Goal: Navigation & Orientation: Find specific page/section

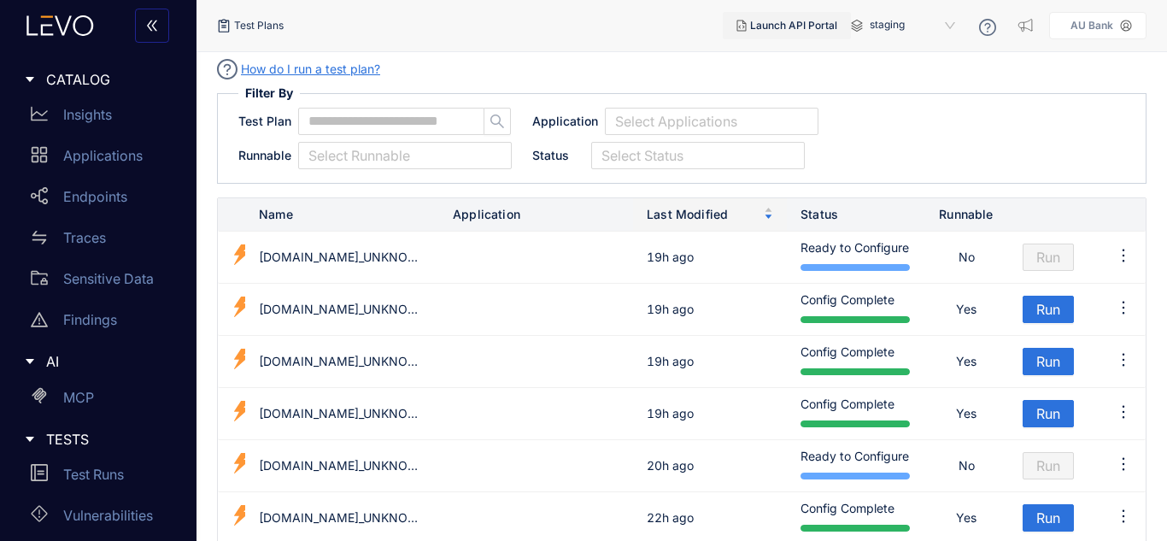
click at [768, 34] on button "Launch API Portal" at bounding box center [787, 25] width 128 height 27
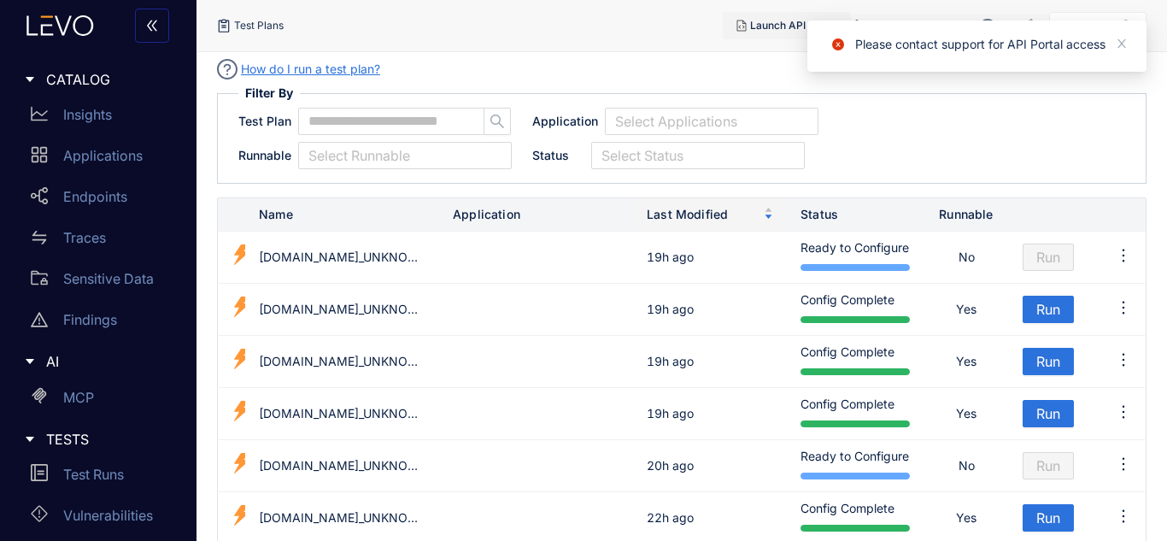
click at [768, 34] on button "Launch API Portal" at bounding box center [787, 25] width 128 height 27
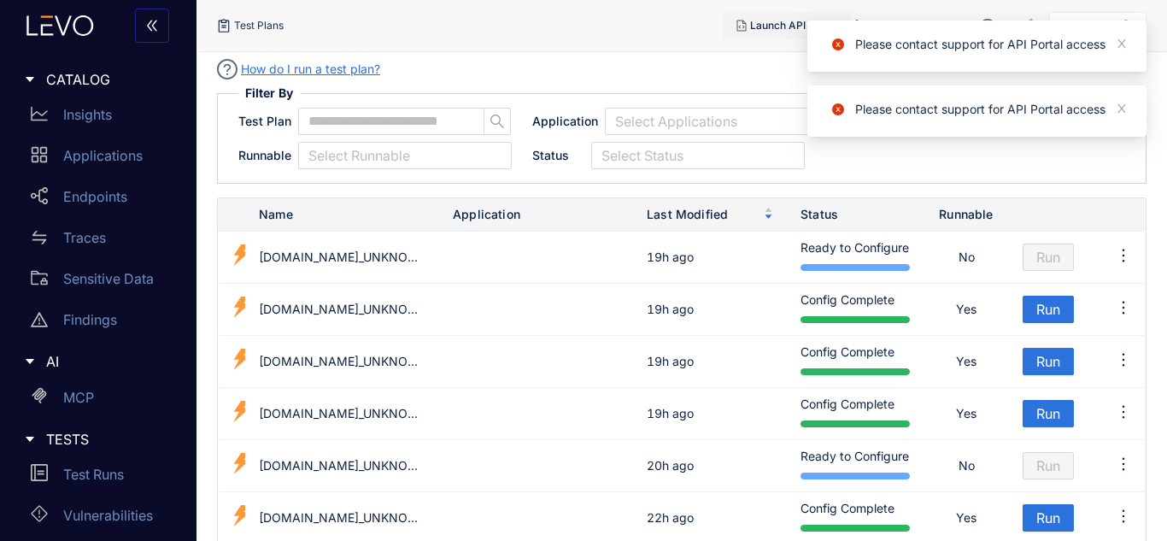
click at [768, 34] on button "Launch API Portal" at bounding box center [787, 25] width 128 height 27
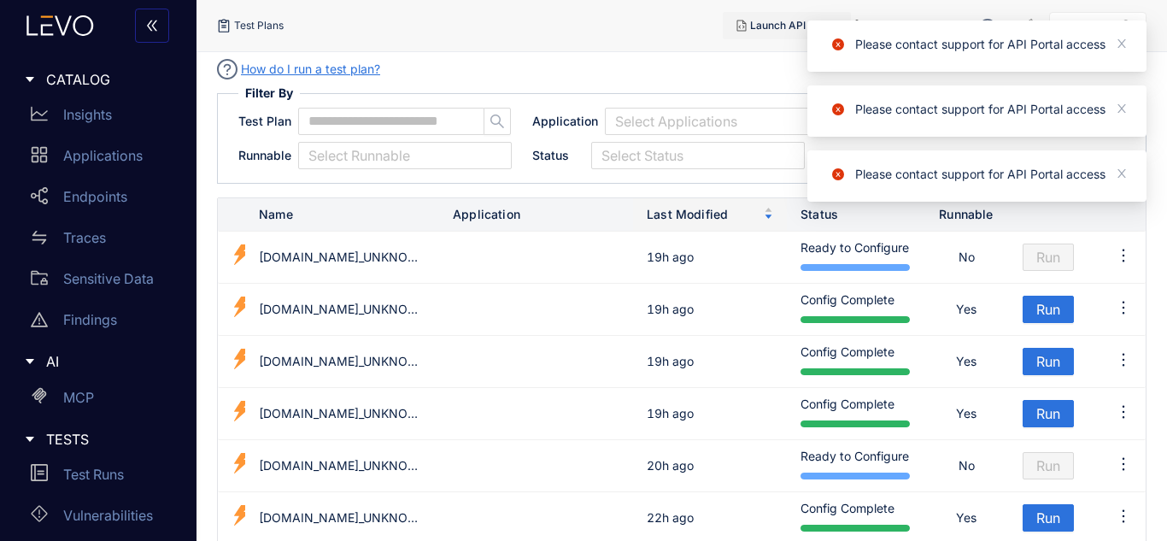
click at [768, 34] on button "Launch API Portal" at bounding box center [787, 25] width 128 height 27
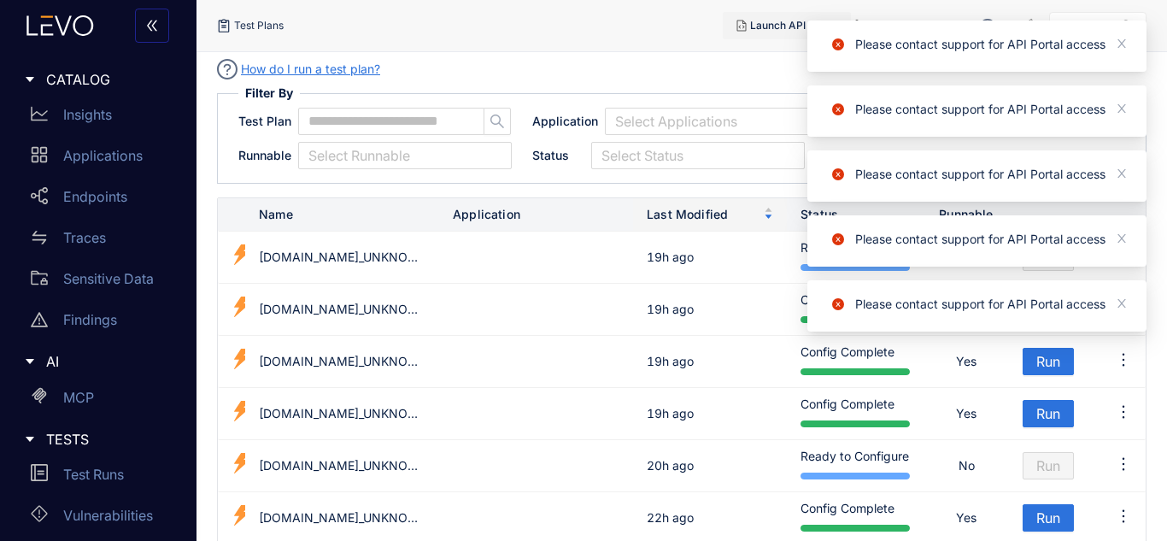
click at [768, 34] on button "Launch API Portal" at bounding box center [787, 25] width 128 height 27
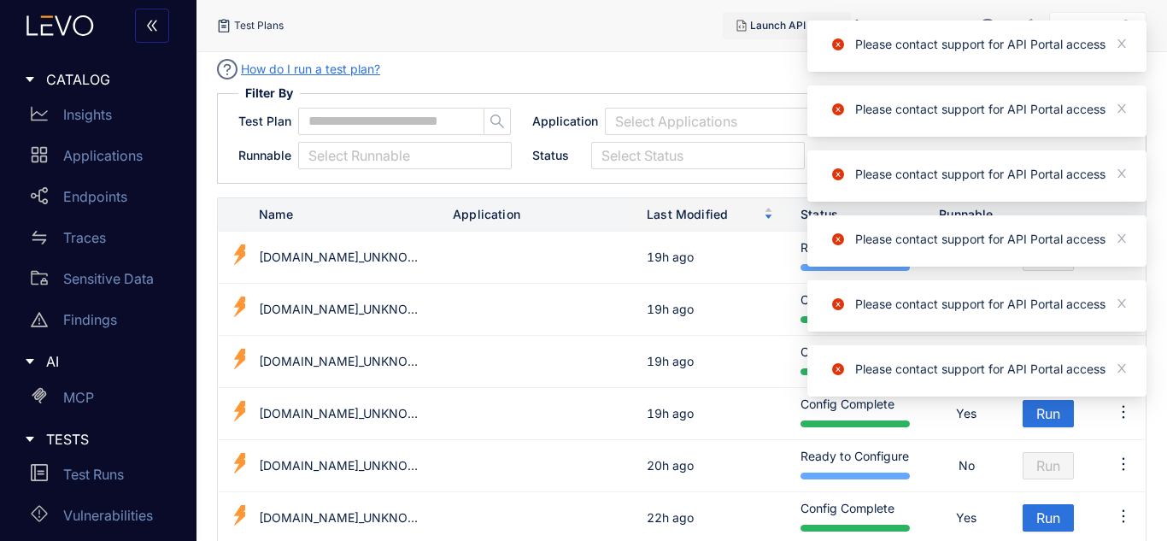
click at [768, 34] on button "Launch API Portal" at bounding box center [787, 25] width 128 height 27
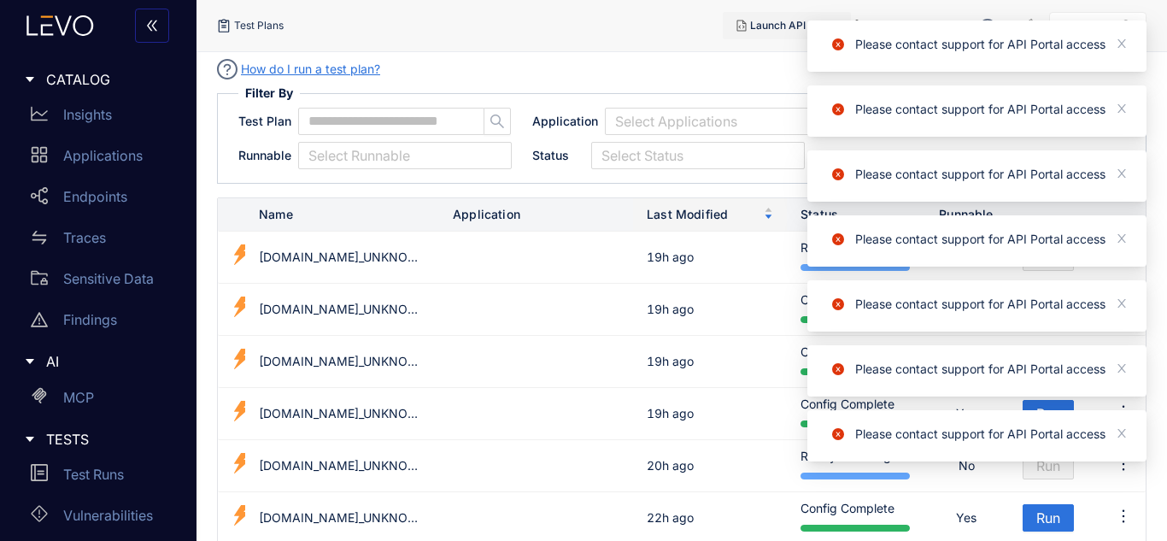
click at [768, 34] on button "Launch API Portal" at bounding box center [787, 25] width 128 height 27
click at [769, 37] on button "Launch API Portal" at bounding box center [787, 25] width 128 height 27
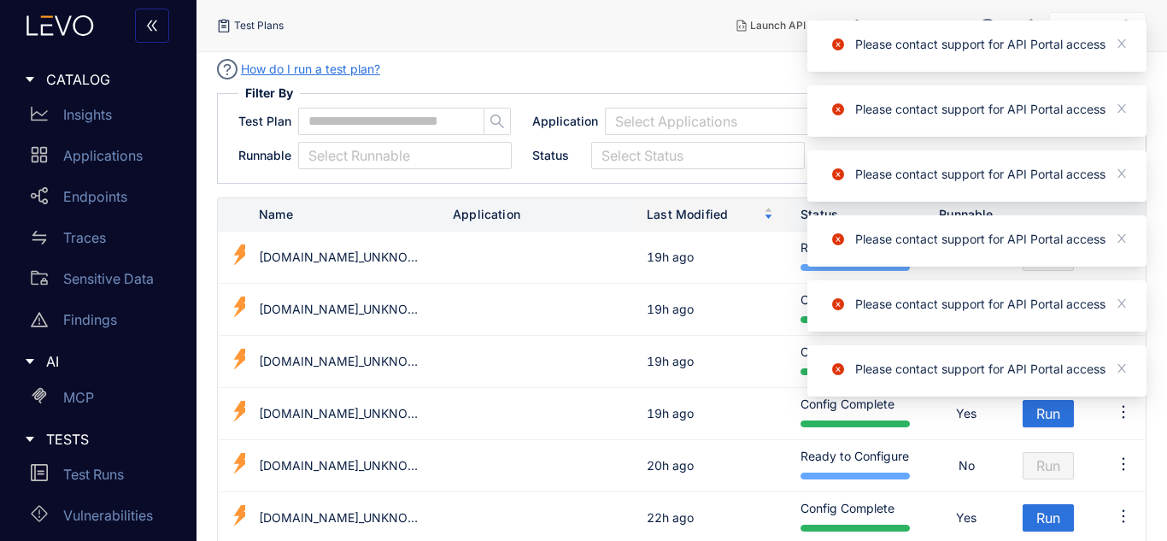
click at [680, 35] on nav "Test Plans" at bounding box center [470, 25] width 506 height 31
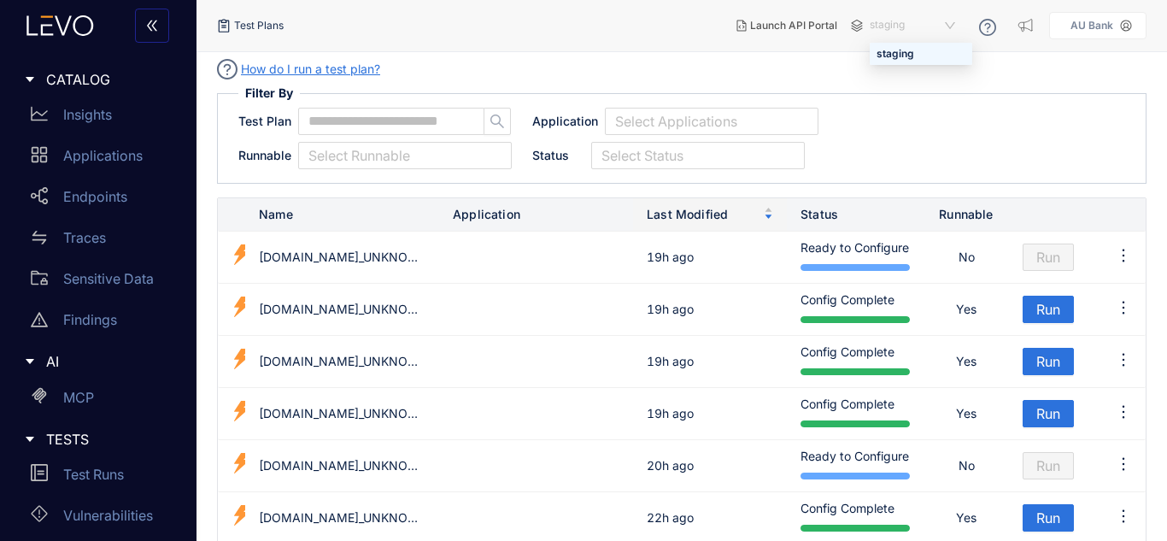
drag, startPoint x: 902, startPoint y: 28, endPoint x: 927, endPoint y: 49, distance: 32.2
click at [927, 49] on div "staging" at bounding box center [920, 53] width 89 height 19
click at [903, 30] on span "staging" at bounding box center [913, 25] width 89 height 27
click at [909, 58] on div "staging" at bounding box center [920, 53] width 89 height 19
click at [907, 35] on span "staging" at bounding box center [913, 25] width 89 height 27
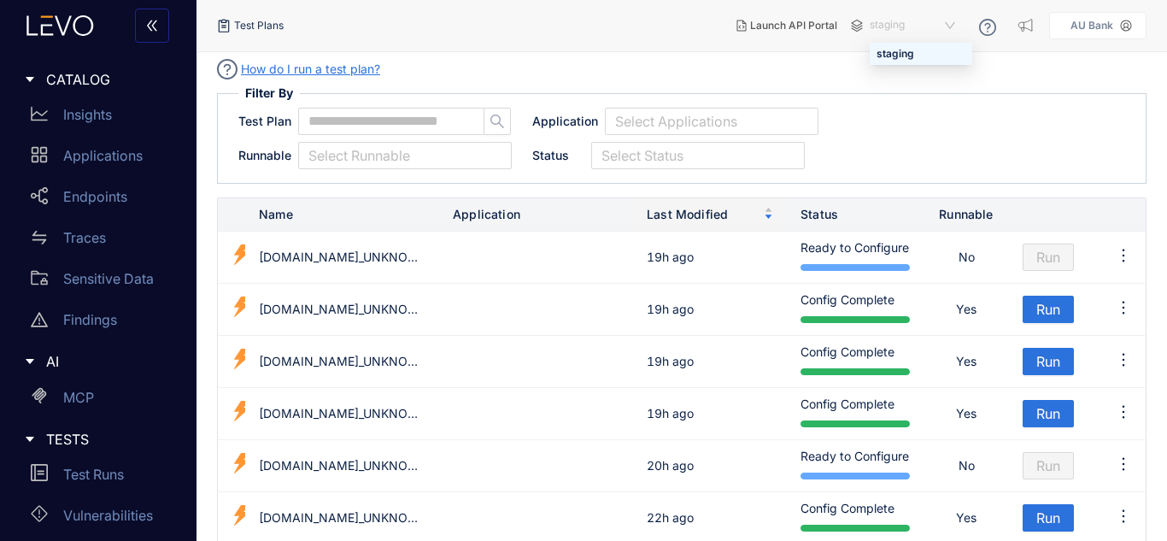
click at [905, 56] on div "staging" at bounding box center [920, 53] width 89 height 19
click at [609, 28] on nav "Test Plans" at bounding box center [470, 25] width 506 height 31
